Goal: Task Accomplishment & Management: Use online tool/utility

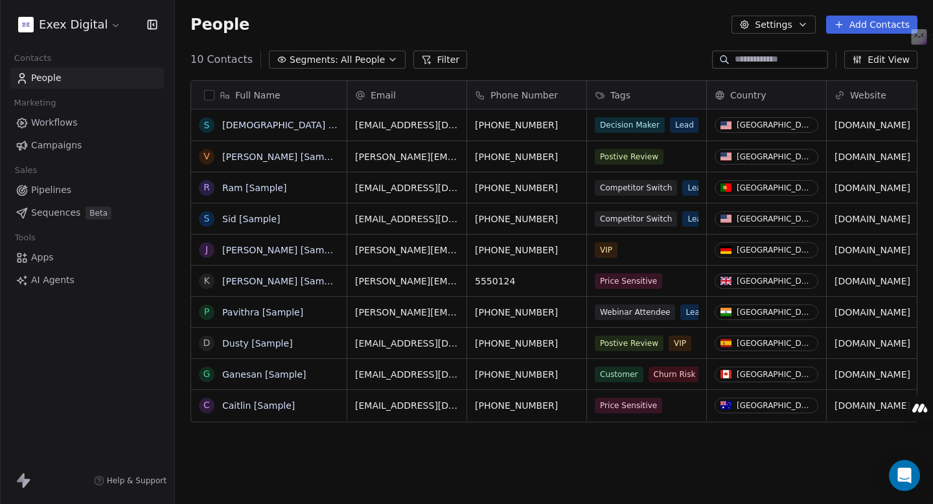
scroll to position [444, 758]
click at [51, 280] on span "AI Agents" at bounding box center [52, 280] width 43 height 14
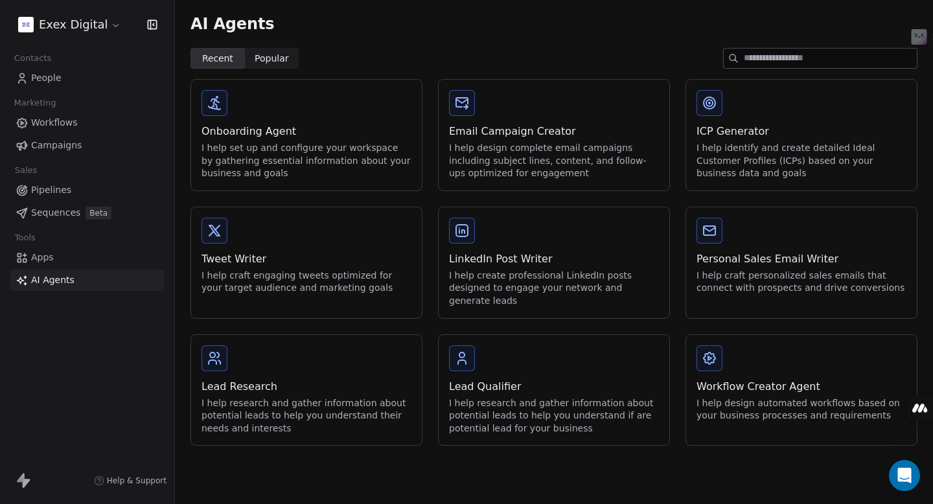
click at [51, 216] on span "Sequences" at bounding box center [55, 213] width 49 height 14
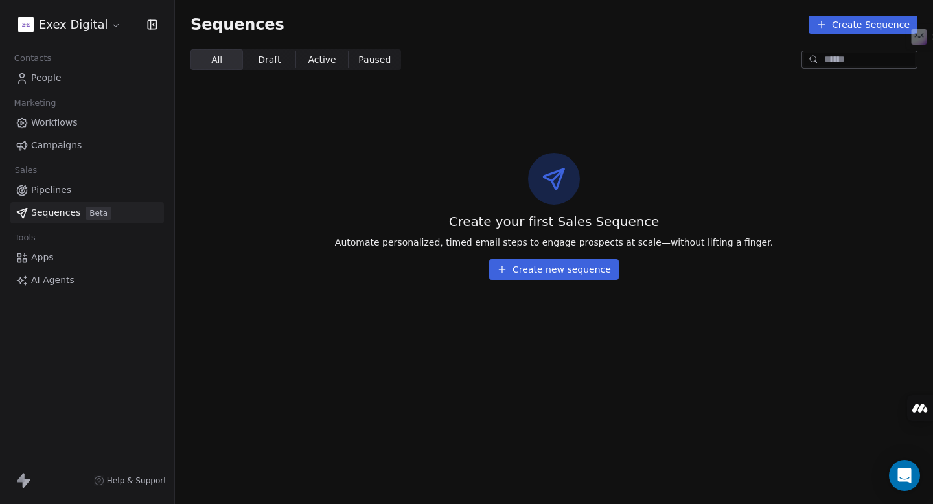
click at [48, 190] on span "Pipelines" at bounding box center [51, 190] width 40 height 14
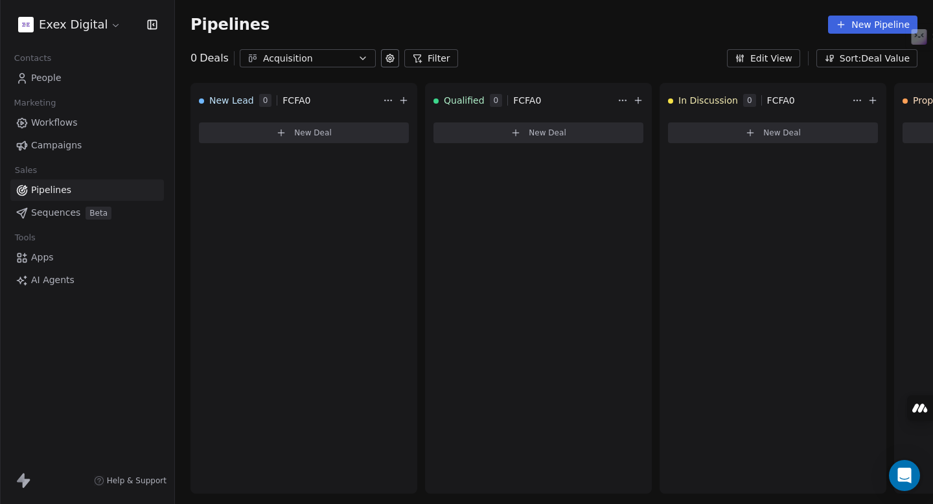
click at [58, 147] on span "Campaigns" at bounding box center [56, 146] width 51 height 14
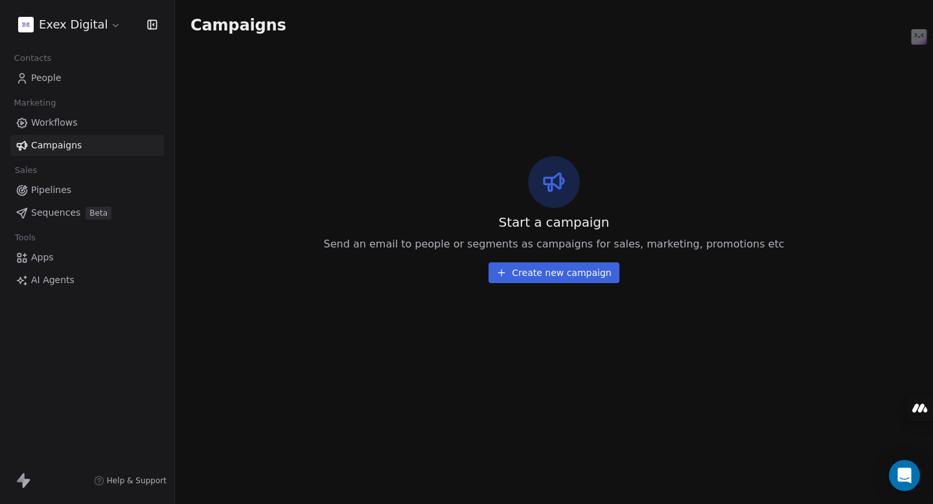
click at [51, 124] on span "Workflows" at bounding box center [54, 123] width 47 height 14
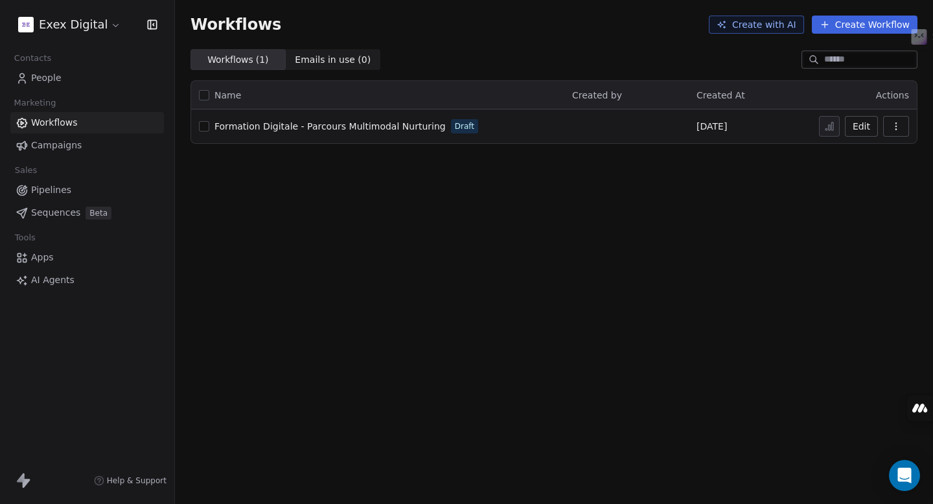
click at [374, 128] on span "Formation Digitale - Parcours Multimodal Nurturing" at bounding box center [329, 126] width 231 height 10
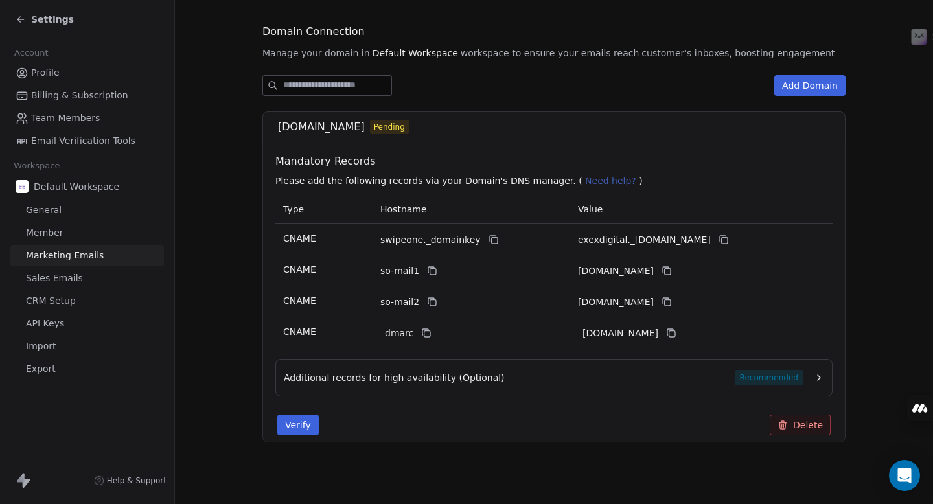
scroll to position [131, 0]
click at [488, 242] on icon at bounding box center [493, 239] width 10 height 10
click at [729, 237] on icon at bounding box center [723, 239] width 10 height 10
click at [430, 271] on icon at bounding box center [433, 271] width 6 height 6
click at [672, 270] on icon at bounding box center [666, 270] width 10 height 10
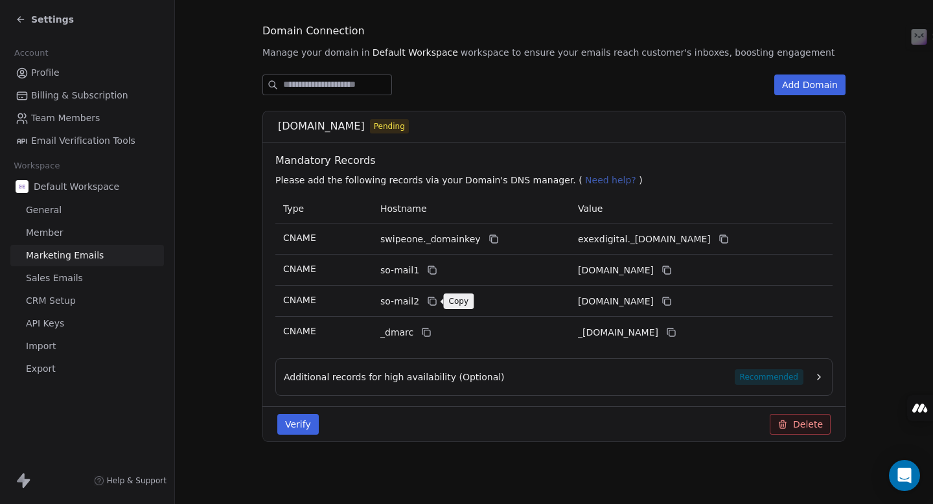
click at [433, 305] on icon at bounding box center [433, 302] width 6 height 6
click at [672, 301] on icon at bounding box center [666, 301] width 10 height 10
click at [423, 334] on icon at bounding box center [426, 332] width 10 height 10
click at [675, 331] on icon at bounding box center [672, 333] width 6 height 6
click at [306, 424] on button "Verify" at bounding box center [297, 424] width 41 height 21
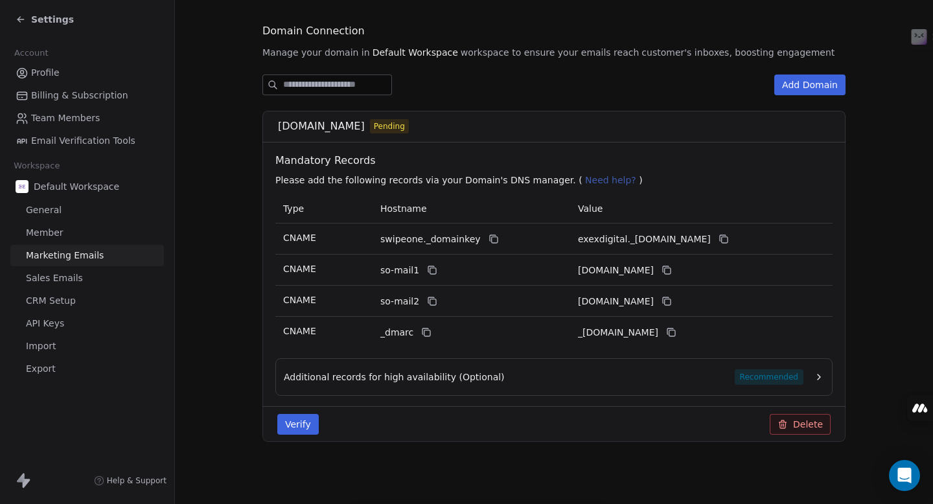
click at [300, 428] on button "Verify" at bounding box center [297, 424] width 41 height 21
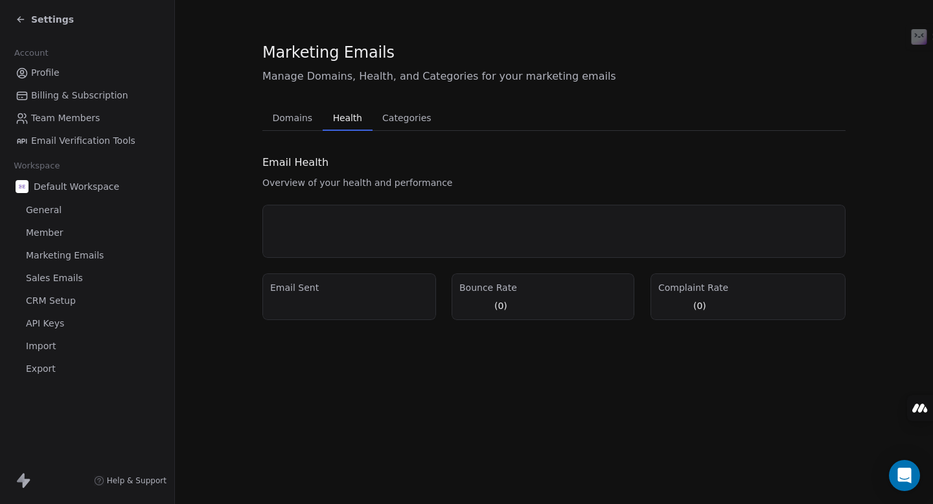
click at [351, 115] on span "Health" at bounding box center [348, 118] width 40 height 18
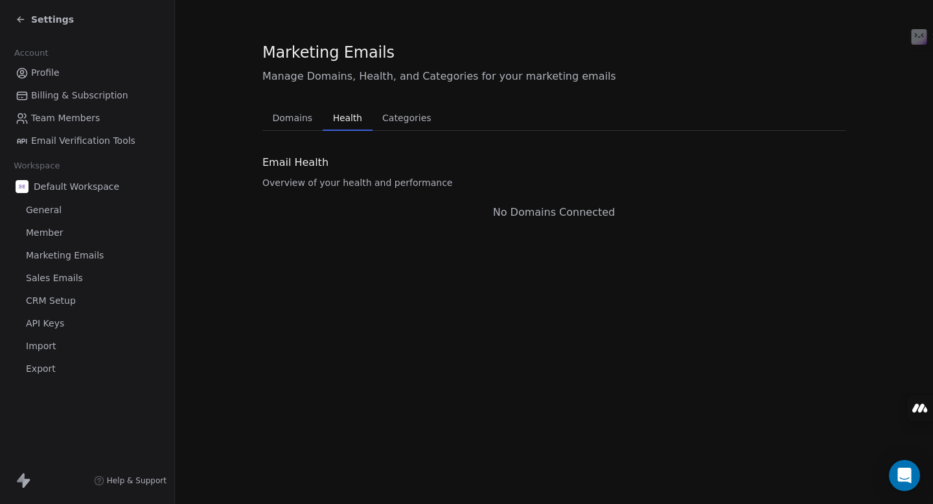
click at [408, 119] on span "Categories" at bounding box center [406, 118] width 59 height 18
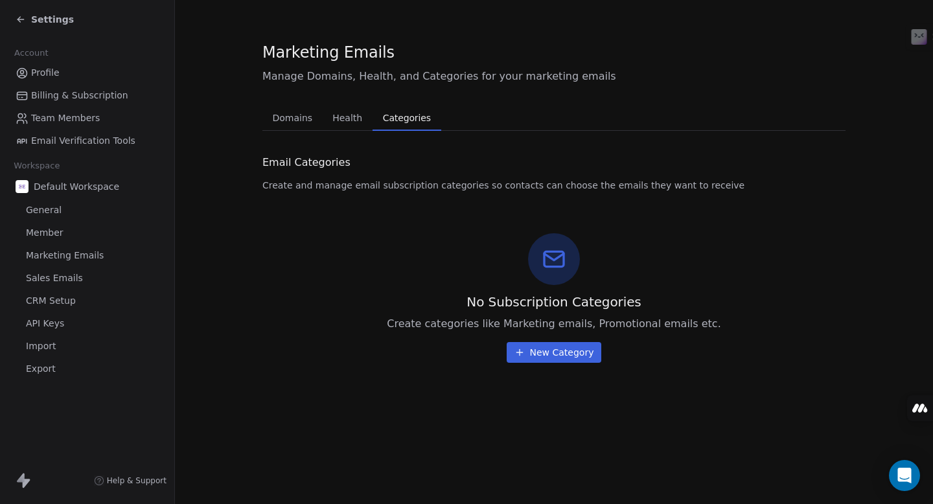
click at [295, 119] on span "Domains" at bounding box center [293, 118] width 51 height 18
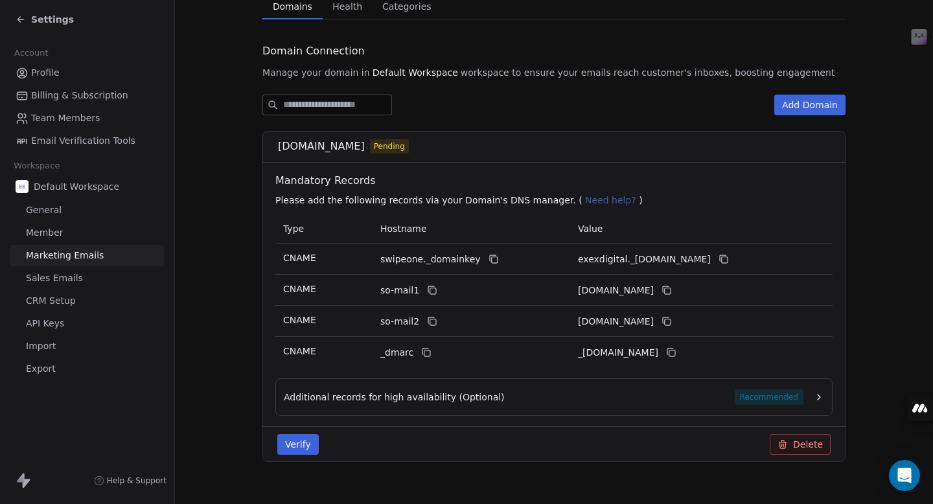
scroll to position [131, 0]
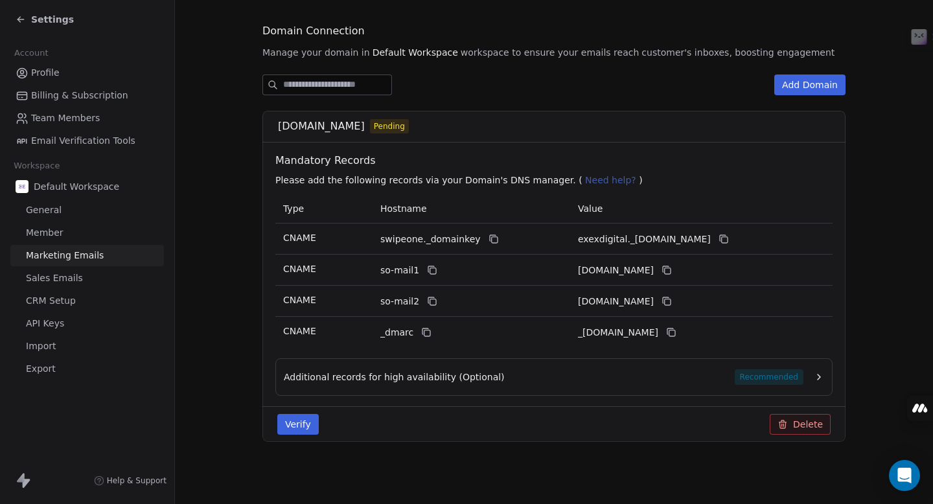
click at [297, 420] on button "Verify" at bounding box center [297, 424] width 41 height 21
click at [62, 277] on span "Sales Emails" at bounding box center [54, 278] width 57 height 14
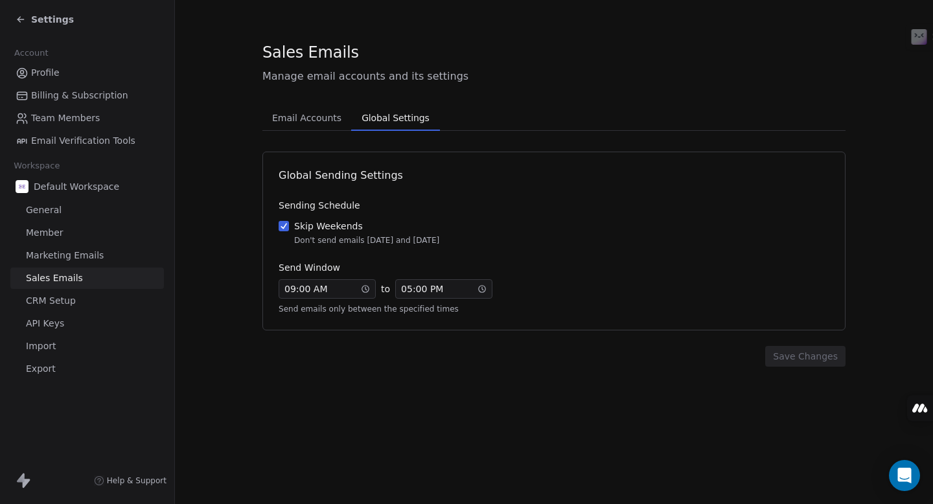
click at [380, 120] on span "Global Settings" at bounding box center [395, 118] width 78 height 18
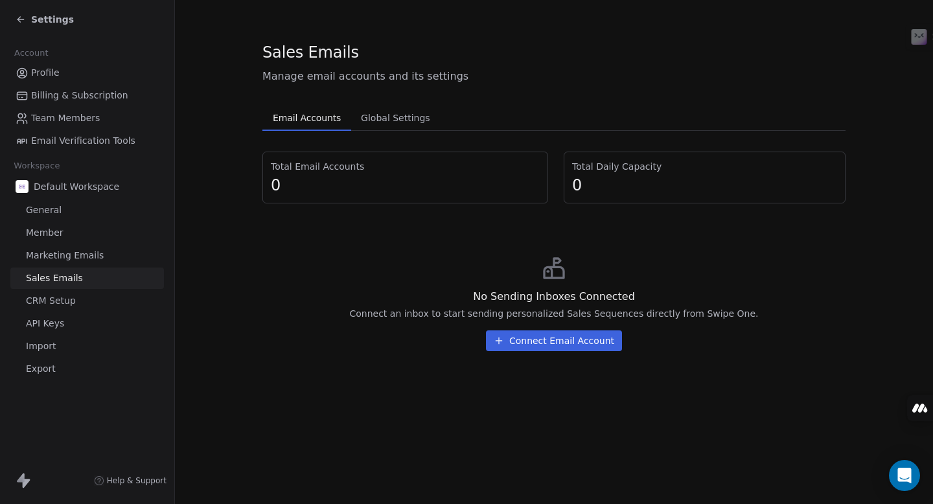
click at [328, 119] on span "Email Accounts" at bounding box center [307, 118] width 78 height 18
click at [56, 304] on span "CRM Setup" at bounding box center [51, 301] width 50 height 14
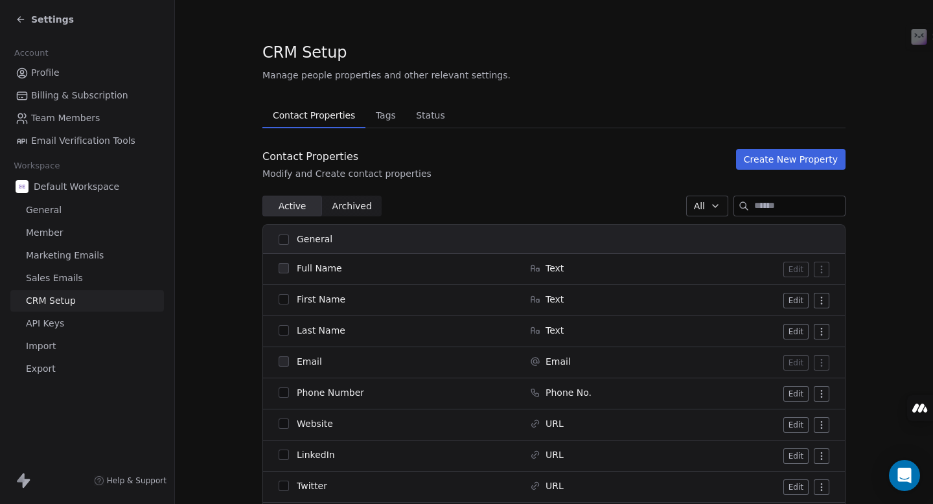
click at [51, 320] on span "API Keys" at bounding box center [45, 324] width 38 height 14
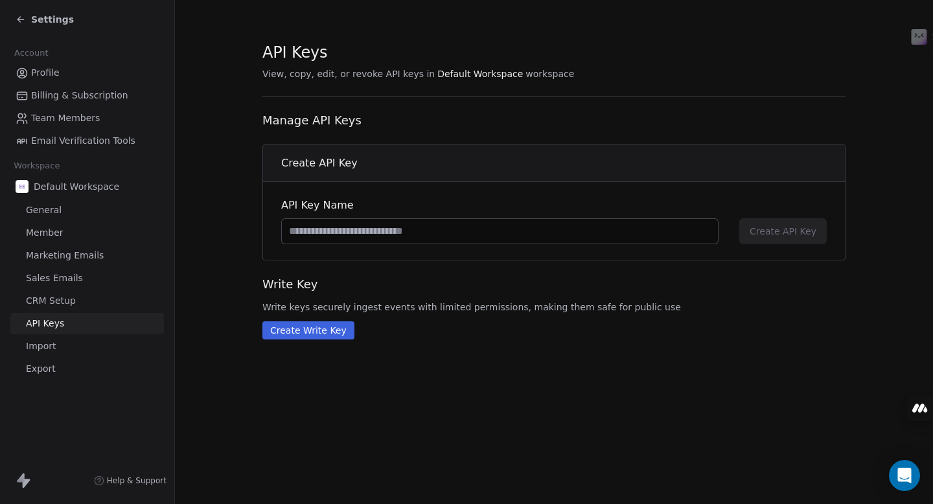
click at [46, 345] on span "Import" at bounding box center [41, 346] width 30 height 14
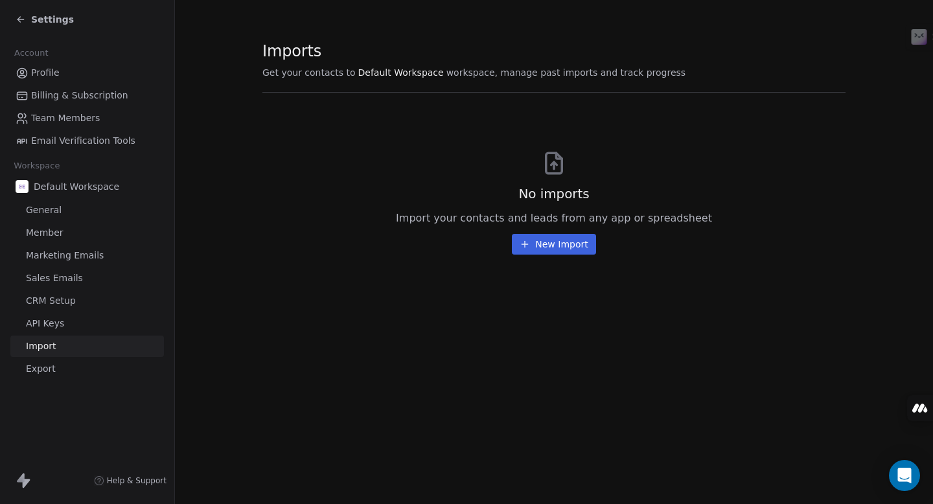
click at [45, 231] on span "Member" at bounding box center [45, 233] width 38 height 14
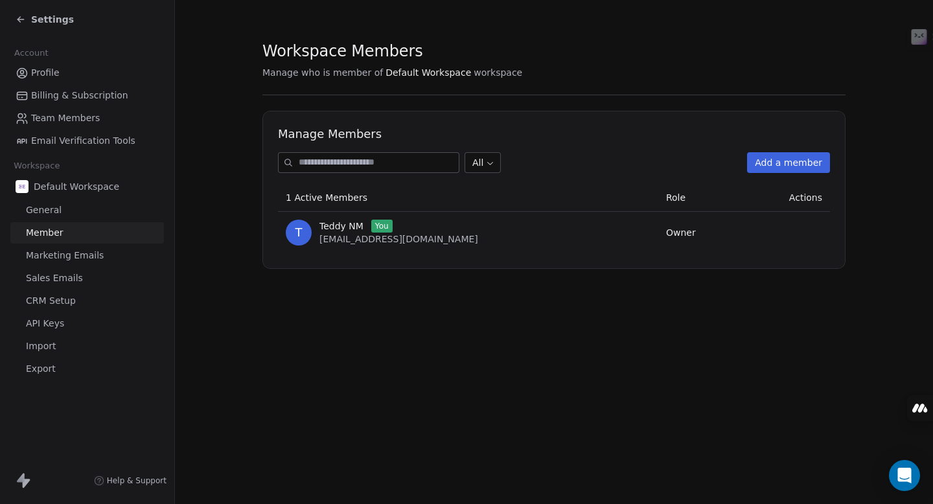
click at [46, 207] on span "General" at bounding box center [44, 210] width 36 height 14
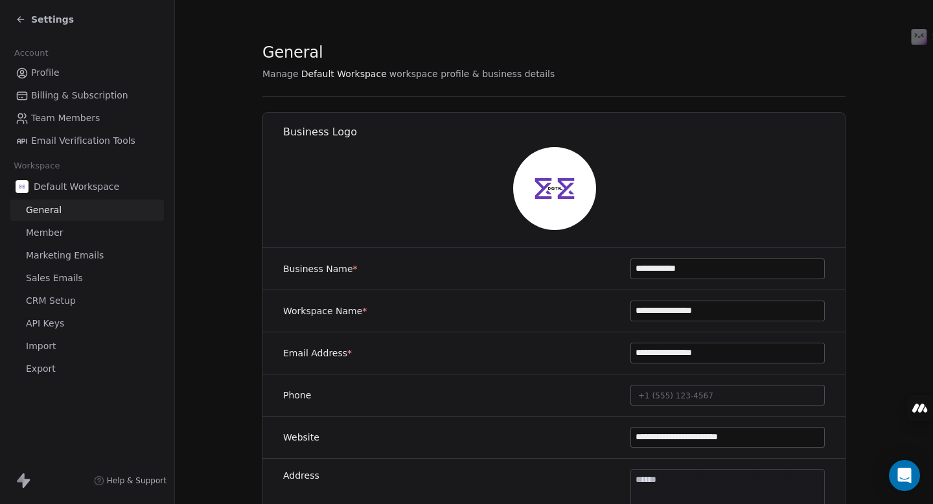
click at [86, 191] on span "Default Workspace" at bounding box center [77, 186] width 86 height 13
click at [87, 139] on span "Email Verification Tools" at bounding box center [83, 141] width 104 height 14
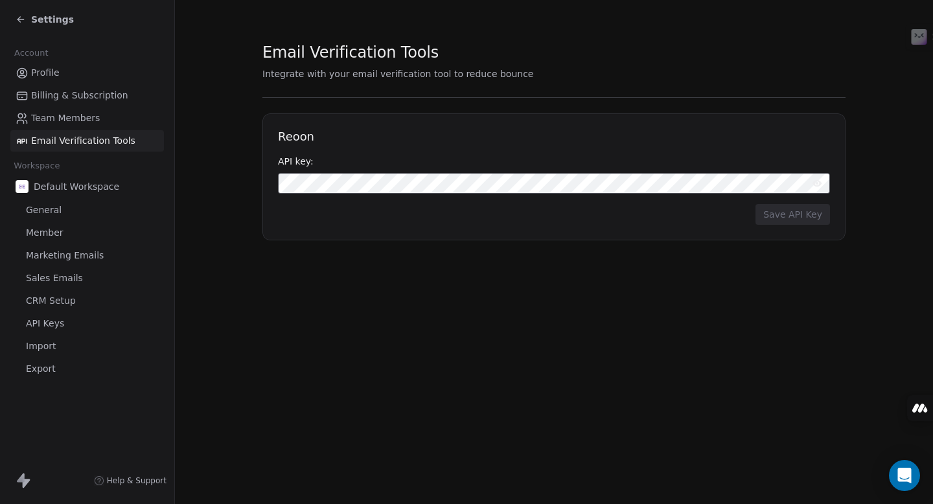
click at [58, 72] on span "Profile" at bounding box center [45, 73] width 29 height 14
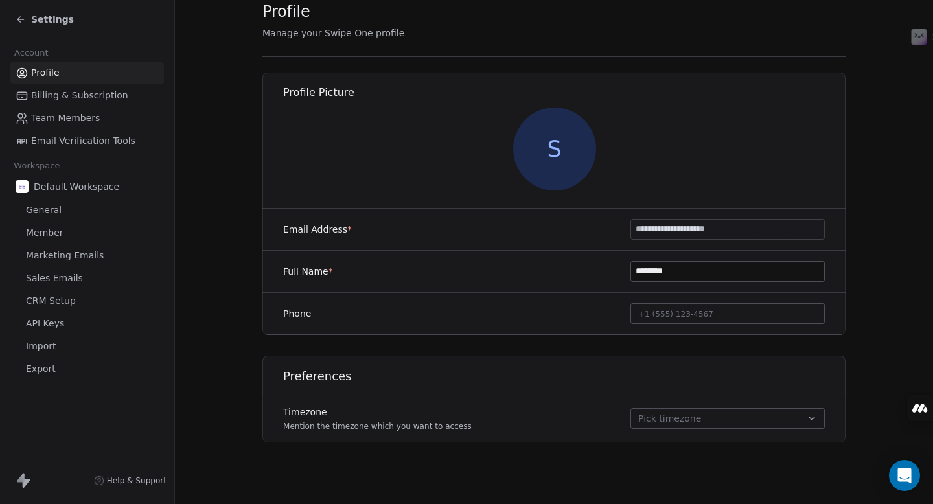
scroll to position [41, 0]
click at [812, 417] on icon "button" at bounding box center [811, 418] width 10 height 10
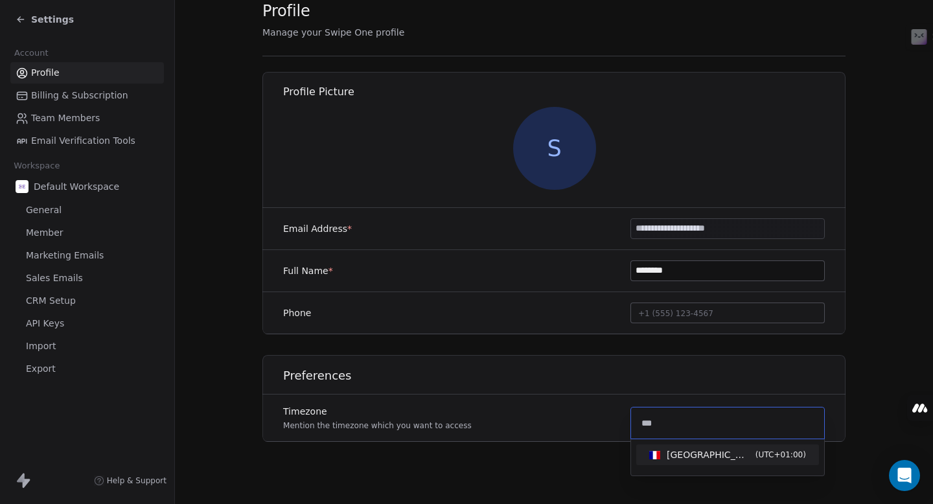
type input "***"
click at [716, 459] on div "Paris - CET ( UTC+01:00 )" at bounding box center [736, 454] width 139 height 13
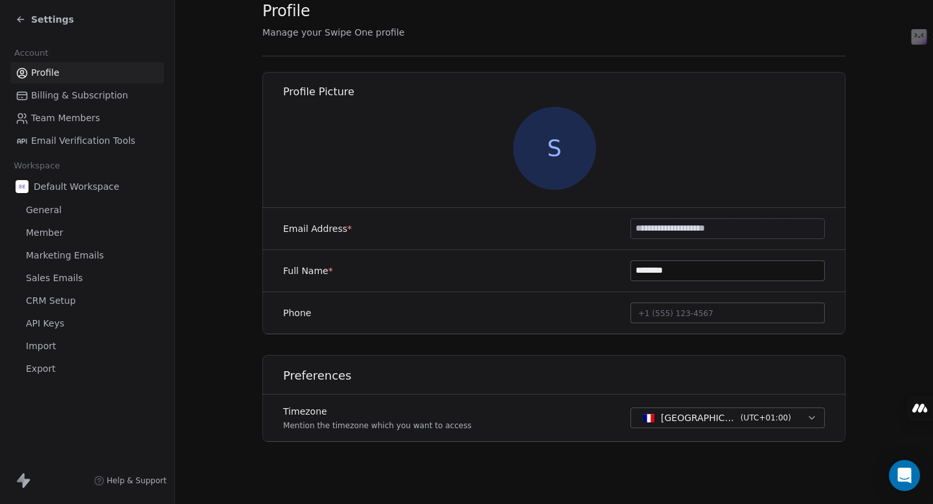
scroll to position [0, 0]
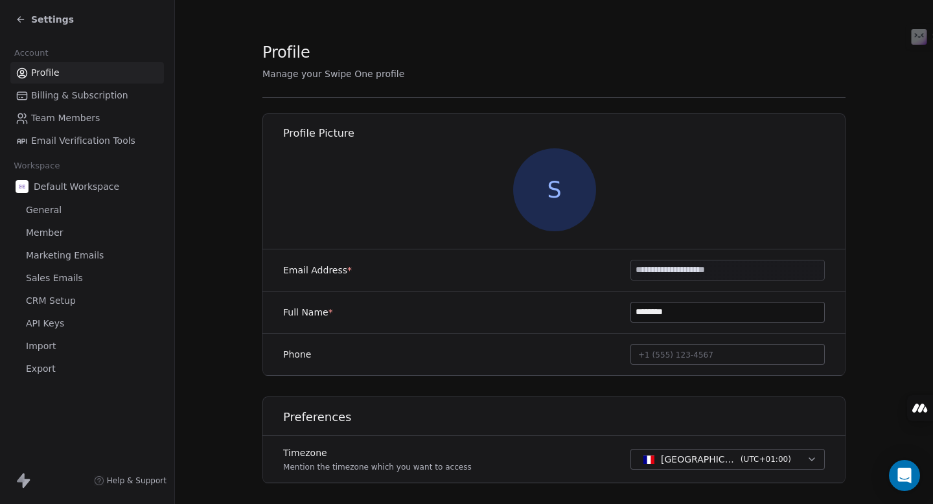
click at [96, 98] on span "Billing & Subscription" at bounding box center [79, 96] width 97 height 14
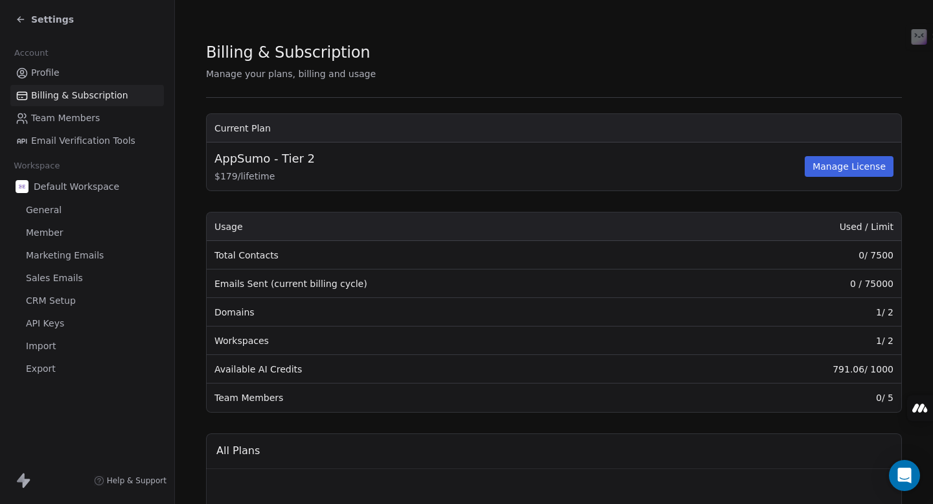
click at [51, 72] on span "Profile" at bounding box center [45, 73] width 29 height 14
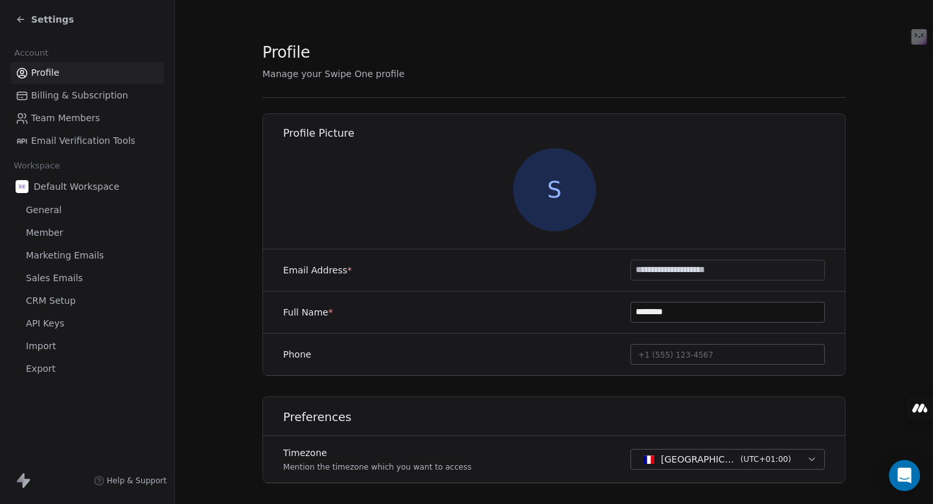
click at [103, 93] on span "Billing & Subscription" at bounding box center [79, 96] width 97 height 14
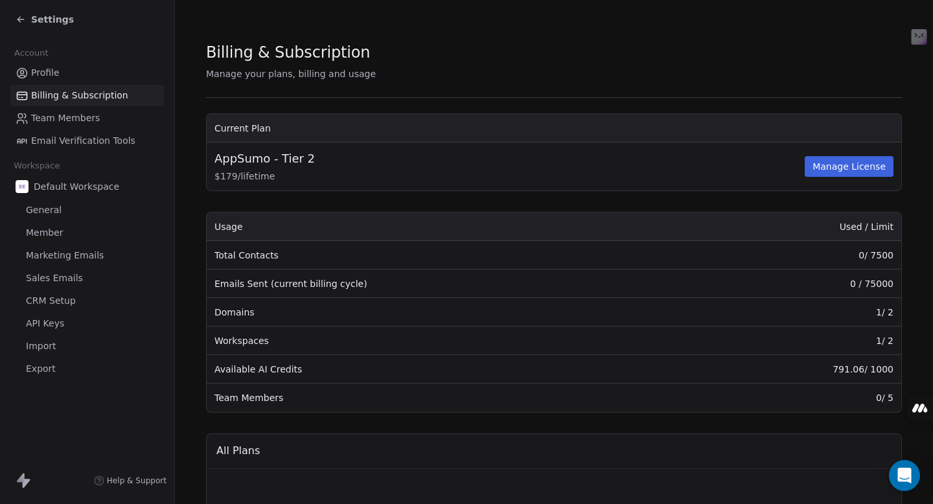
click at [26, 21] on div "Settings" at bounding box center [45, 19] width 58 height 13
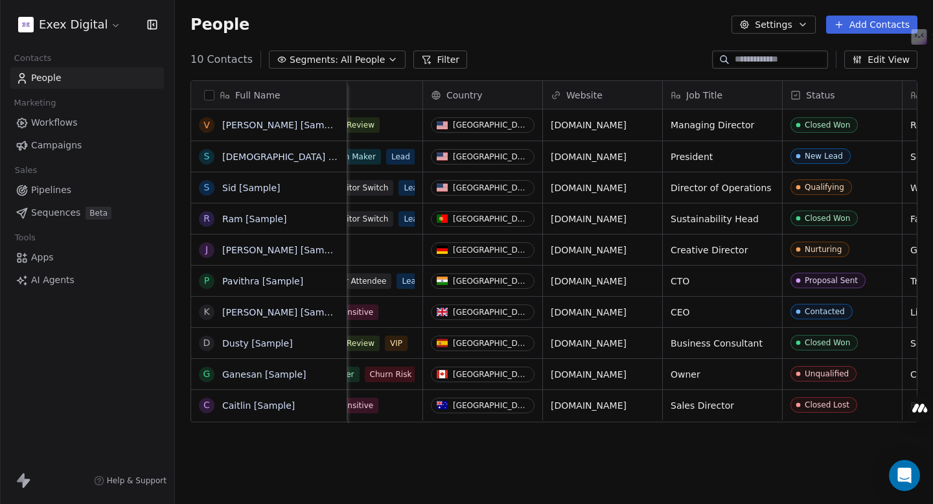
scroll to position [0, 205]
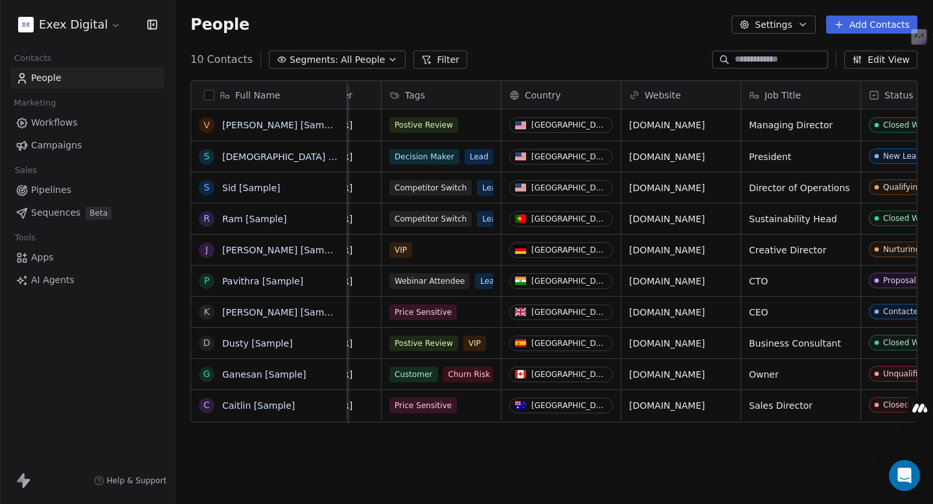
click at [37, 258] on span "Apps" at bounding box center [42, 258] width 23 height 14
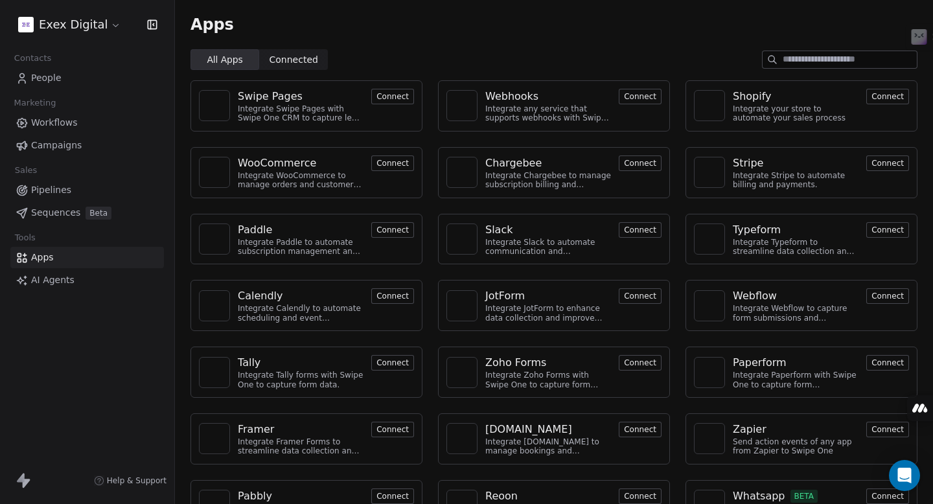
click at [394, 97] on button "Connect" at bounding box center [392, 97] width 43 height 16
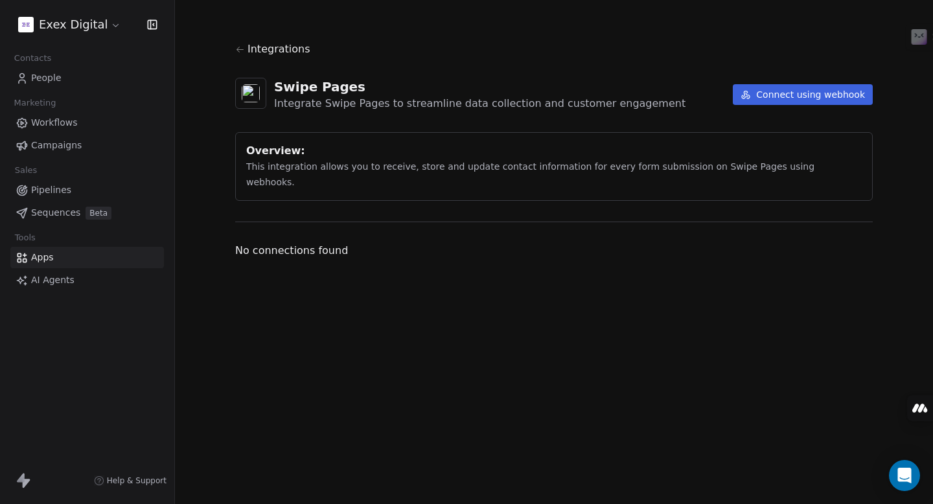
click at [777, 97] on button "Connect using webhook" at bounding box center [803, 94] width 140 height 21
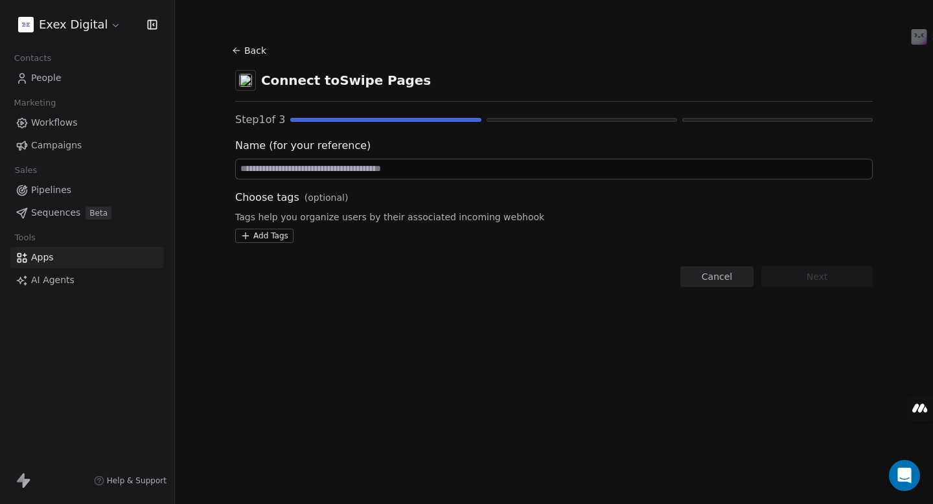
click at [37, 257] on span "Apps" at bounding box center [42, 258] width 23 height 14
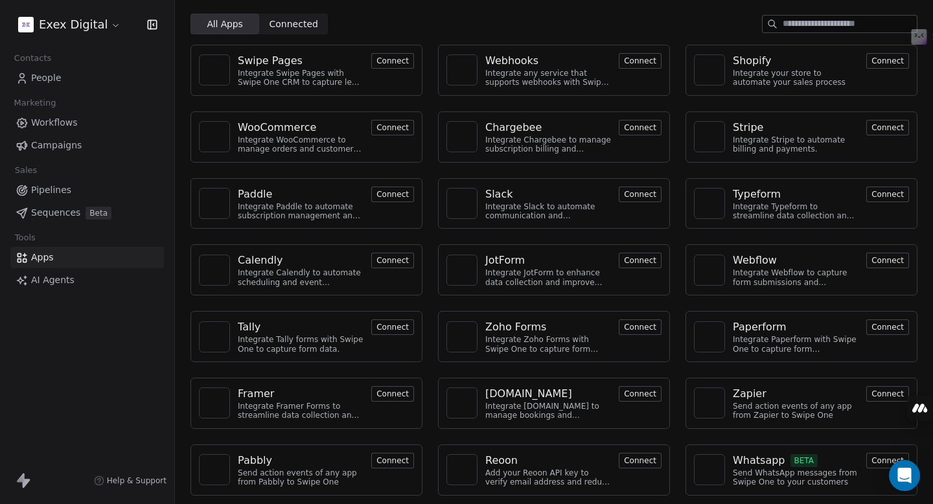
scroll to position [37, 0]
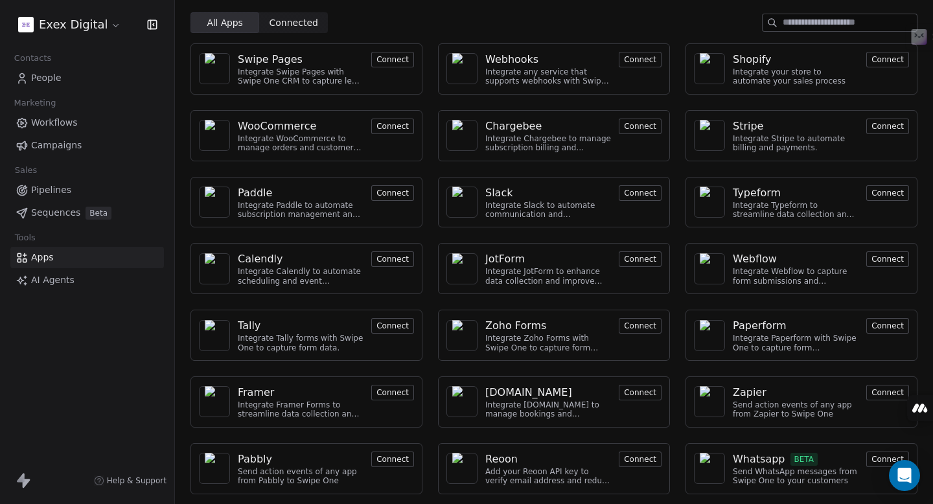
click at [876, 461] on button "Connect" at bounding box center [887, 459] width 43 height 16
